Goal: Information Seeking & Learning: Find specific fact

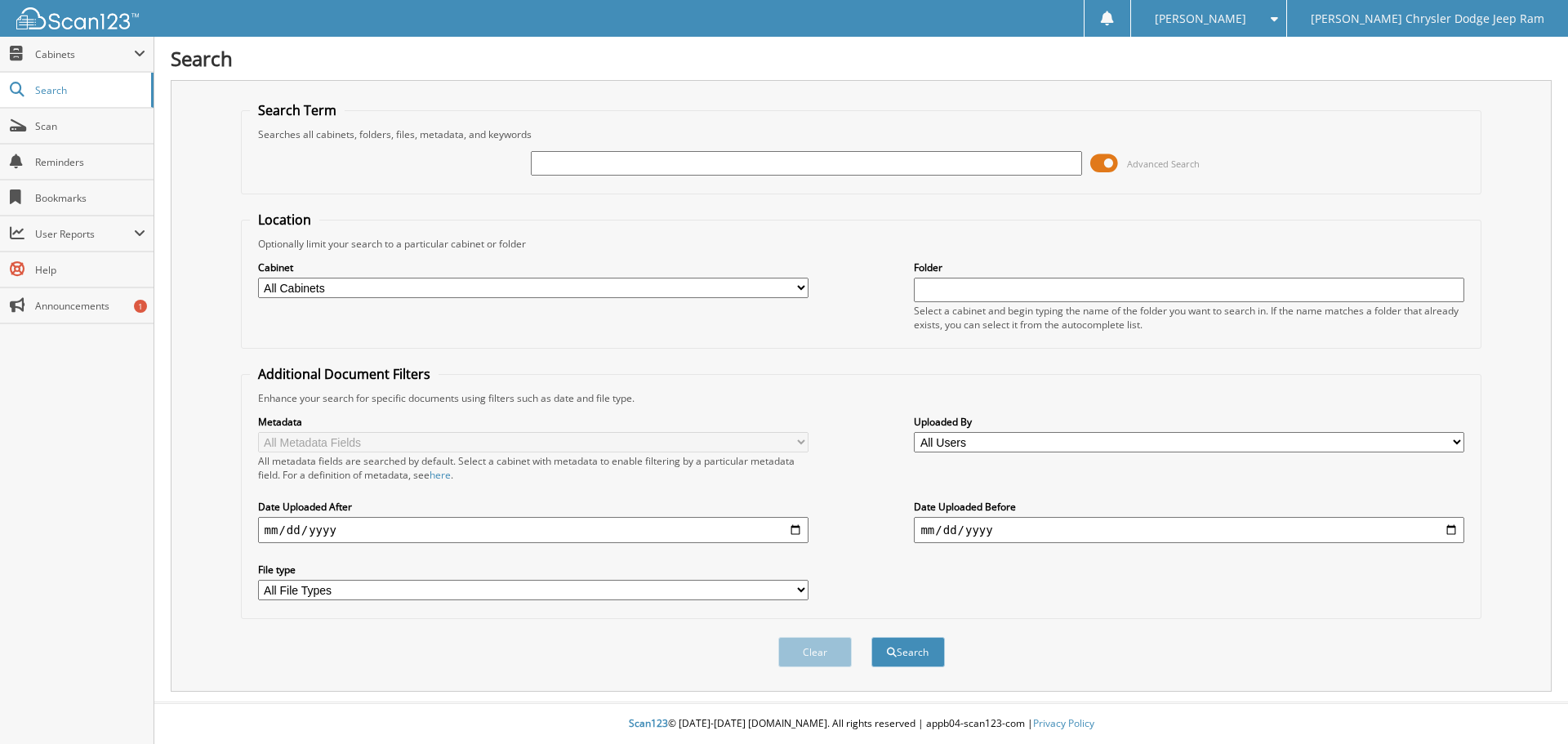
click at [773, 159] on input "text" at bounding box center [806, 163] width 551 height 24
type input "hathcock"
click at [871, 637] on button "Search" at bounding box center [908, 652] width 73 height 30
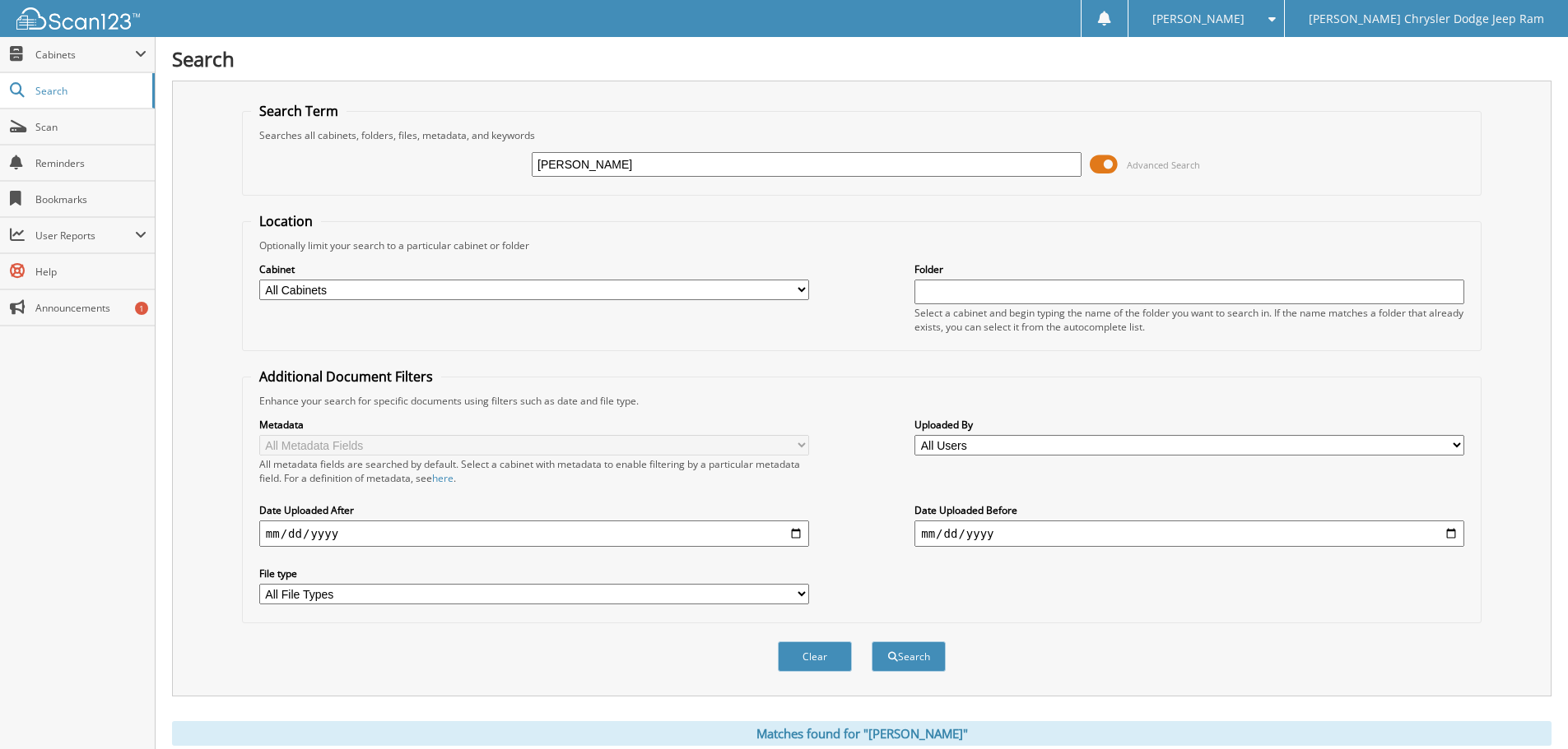
drag, startPoint x: 675, startPoint y: 172, endPoint x: 444, endPoint y: 161, distance: 231.3
click at [447, 161] on div "[PERSON_NAME] Advanced Search" at bounding box center [862, 164] width 1221 height 45
type input "d"
type input "DG1355226"
click at [872, 641] on button "Search" at bounding box center [908, 656] width 74 height 30
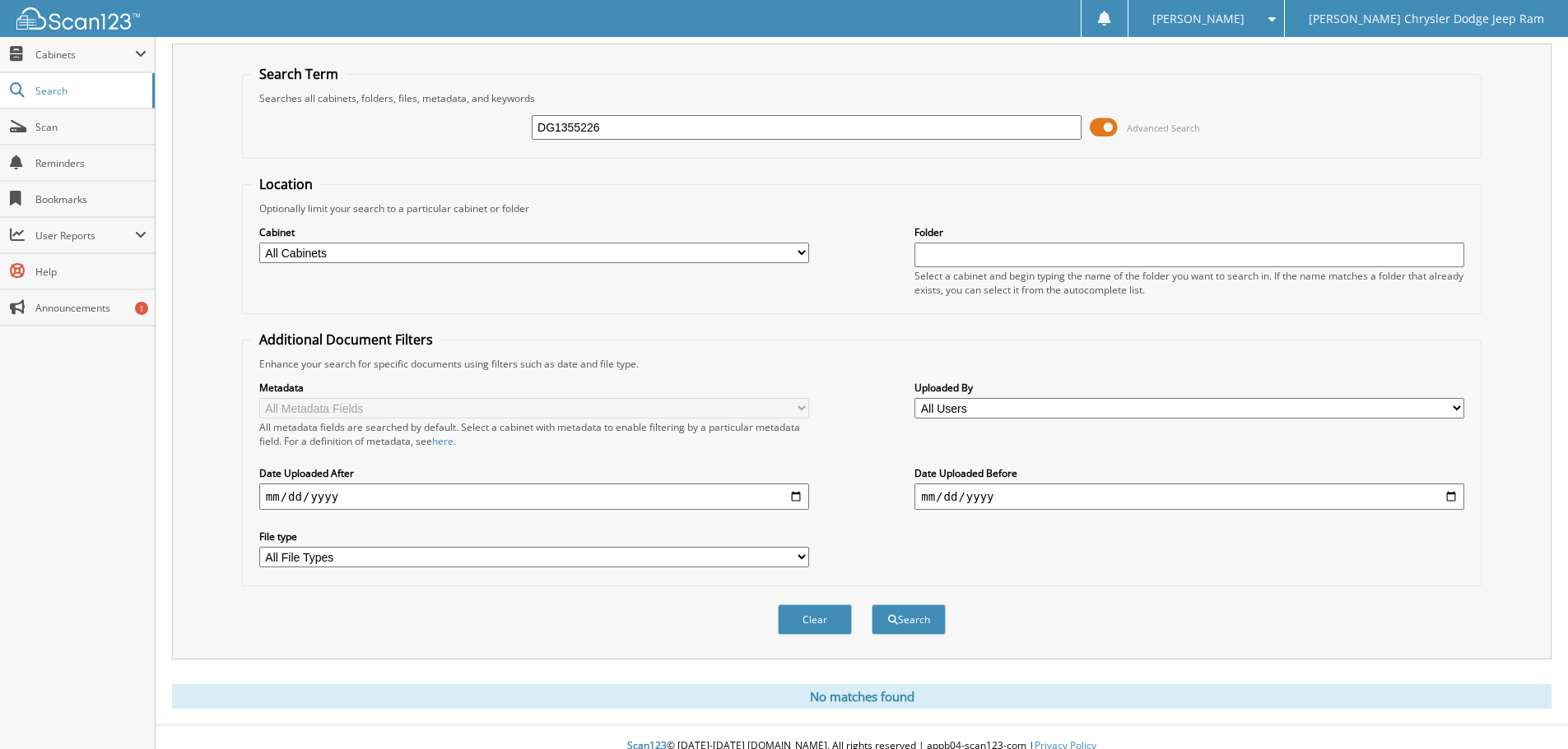
scroll to position [55, 0]
